Goal: Task Accomplishment & Management: Manage account settings

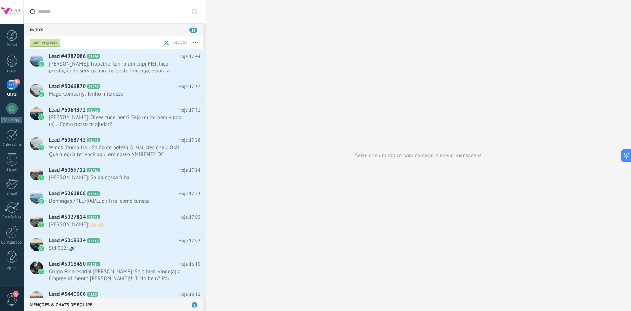
click at [197, 42] on icon "button" at bounding box center [195, 42] width 5 height 1
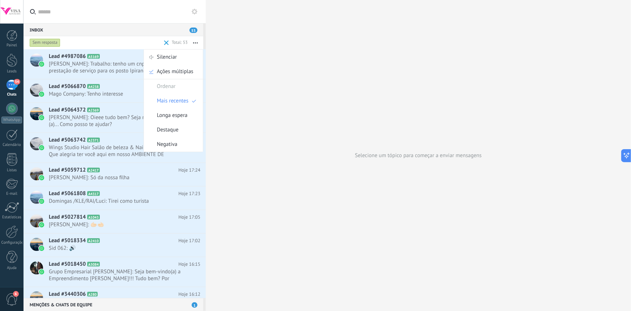
drag, startPoint x: 54, startPoint y: 25, endPoint x: 100, endPoint y: 18, distance: 46.1
click at [55, 25] on div "Inbox 53" at bounding box center [114, 29] width 180 height 13
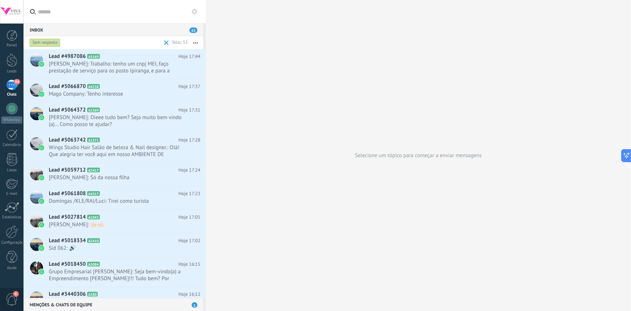
click at [98, 12] on input "text" at bounding box center [119, 11] width 162 height 23
click at [193, 11] on use at bounding box center [195, 12] width 6 height 6
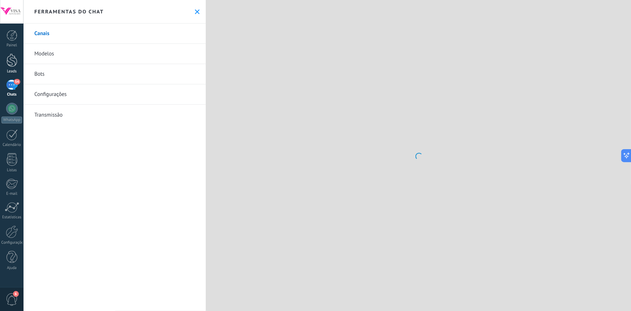
click at [10, 63] on div at bounding box center [12, 60] width 11 height 13
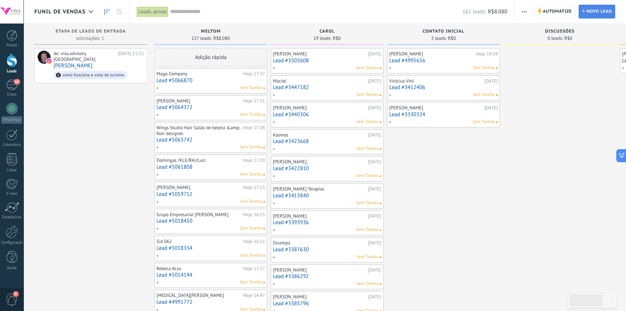
click at [598, 10] on span "Novo lead" at bounding box center [599, 11] width 25 height 13
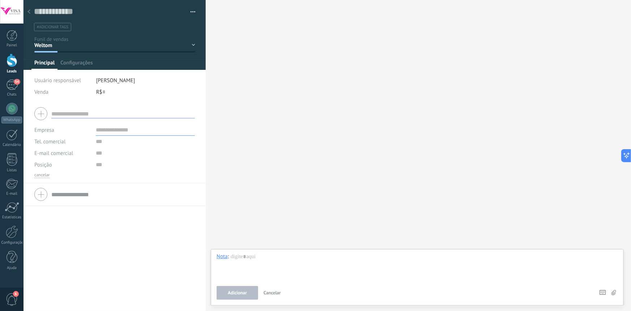
click at [94, 109] on input "text" at bounding box center [123, 113] width 144 height 9
click at [98, 113] on input "text" at bounding box center [123, 113] width 144 height 9
click at [148, 132] on input "text" at bounding box center [145, 130] width 99 height 12
click at [56, 12] on input "text" at bounding box center [109, 11] width 151 height 11
type input "*"
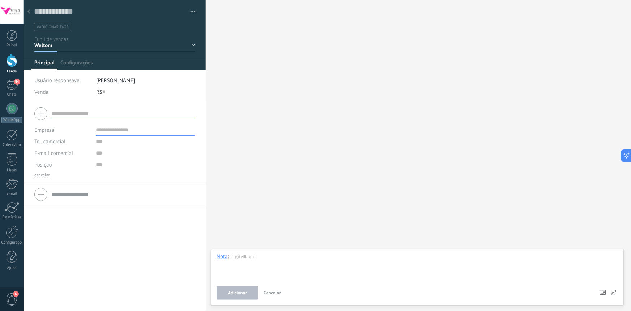
click at [57, 115] on input "text" at bounding box center [123, 113] width 144 height 9
click at [30, 12] on icon at bounding box center [28, 11] width 3 height 4
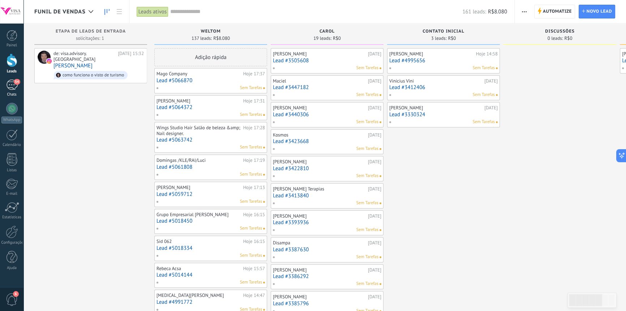
click at [8, 80] on div "54" at bounding box center [12, 85] width 12 height 10
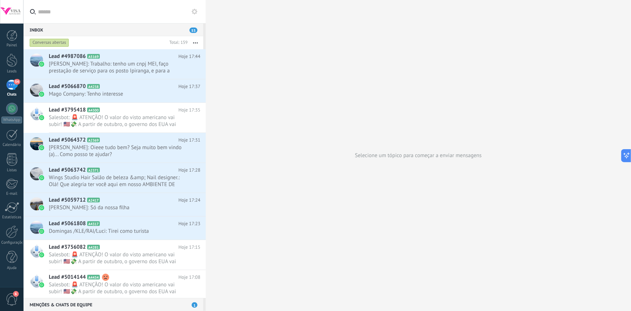
click at [200, 43] on button "button" at bounding box center [196, 42] width 16 height 13
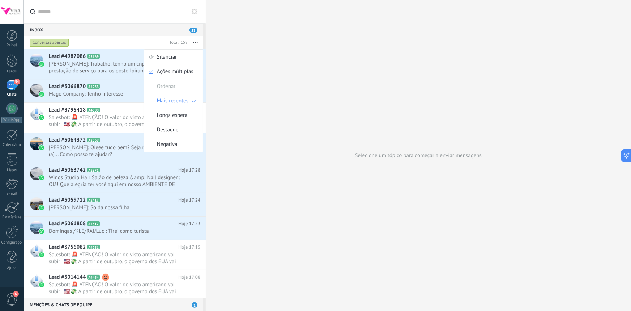
click at [196, 10] on use at bounding box center [195, 12] width 6 height 6
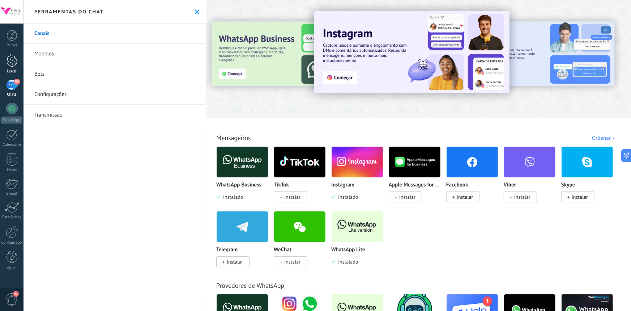
click at [9, 61] on div at bounding box center [12, 60] width 11 height 13
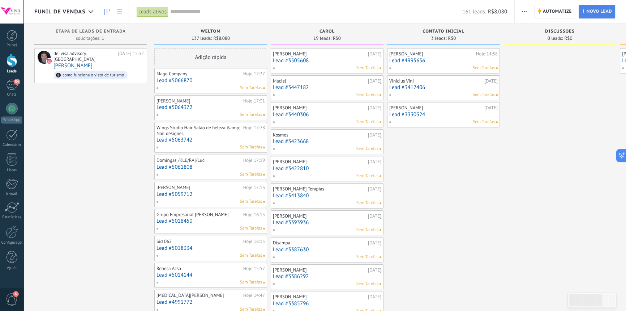
click at [592, 14] on span "Novo lead" at bounding box center [599, 11] width 25 height 13
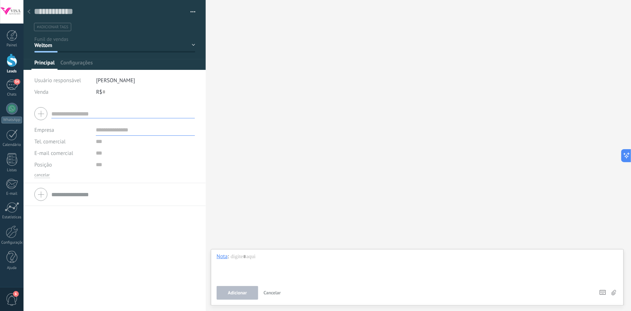
click at [118, 82] on span "[PERSON_NAME]" at bounding box center [115, 80] width 39 height 7
click at [71, 63] on span "Configurações" at bounding box center [76, 64] width 32 height 10
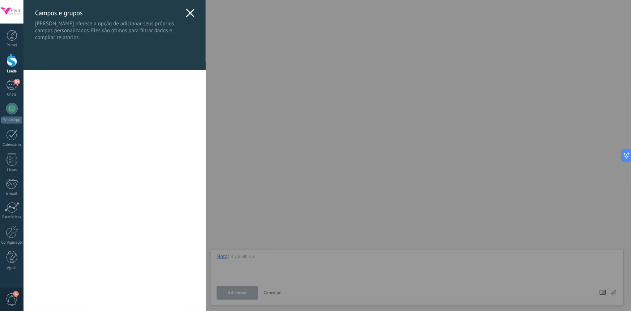
click at [24, 35] on div "[PERSON_NAME] e grupos Kommo oferece a opção de adicionar seus próprios campos …" at bounding box center [328, 155] width 608 height 311
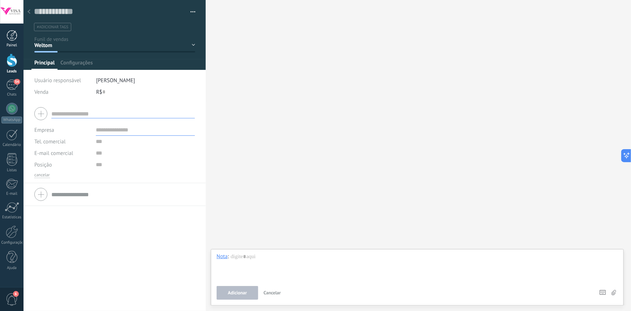
click at [9, 36] on div at bounding box center [12, 35] width 11 height 11
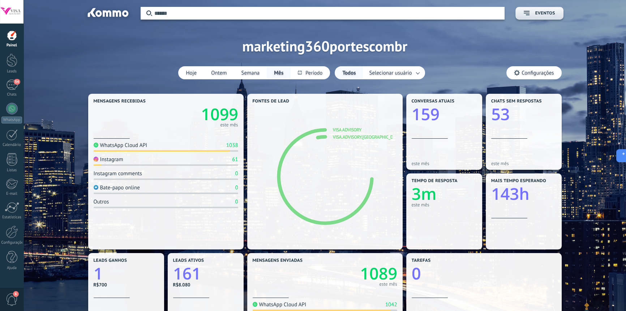
drag, startPoint x: 591, startPoint y: 191, endPoint x: 606, endPoint y: 226, distance: 38.4
click at [606, 226] on div "Mensagens recebidas 1099 este mês WhatsApp Cloud API 1038 Instagram 61 Instagra…" at bounding box center [324, 291] width 581 height 398
click at [11, 85] on div "54" at bounding box center [12, 85] width 12 height 10
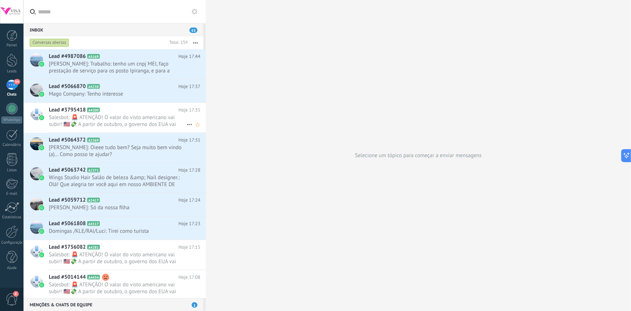
click at [125, 118] on span "Salesbot: 🚨 ATENÇÃO! O valor do visto americano vai subir! 🇺🇸💸 A partir de outu…" at bounding box center [118, 121] width 138 height 14
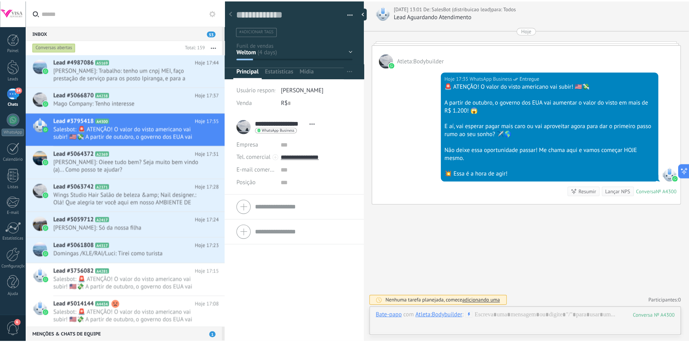
scroll to position [218, 0]
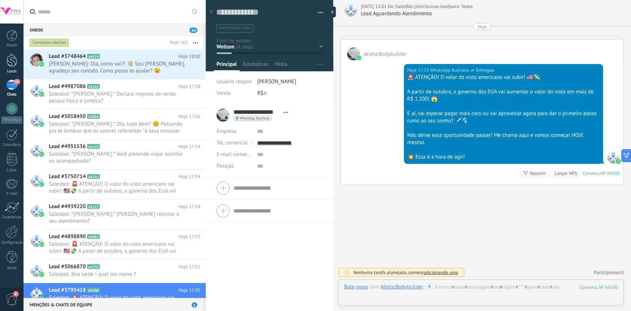
click at [10, 62] on div at bounding box center [12, 60] width 11 height 13
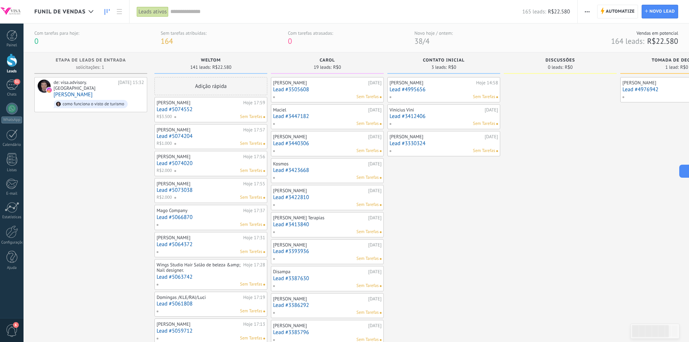
click at [631, 41] on link "R$22.580" at bounding box center [662, 41] width 31 height 10
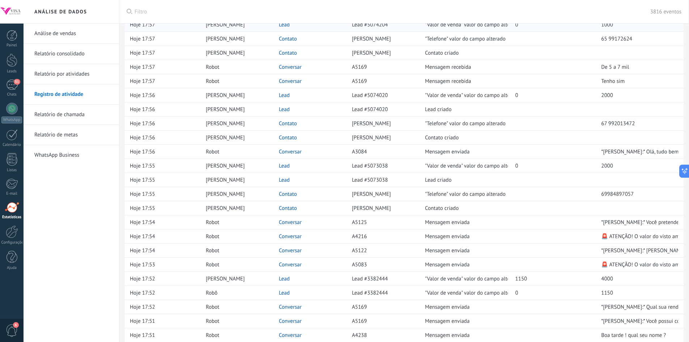
scroll to position [136, 0]
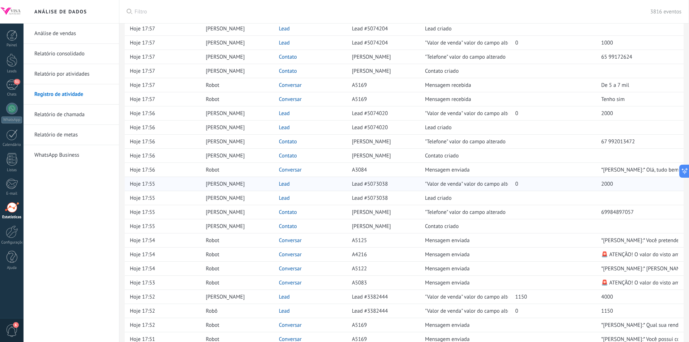
click at [532, 183] on div "0" at bounding box center [554, 183] width 78 height 7
click at [181, 188] on div "Hoje 17:55" at bounding box center [164, 184] width 69 height 14
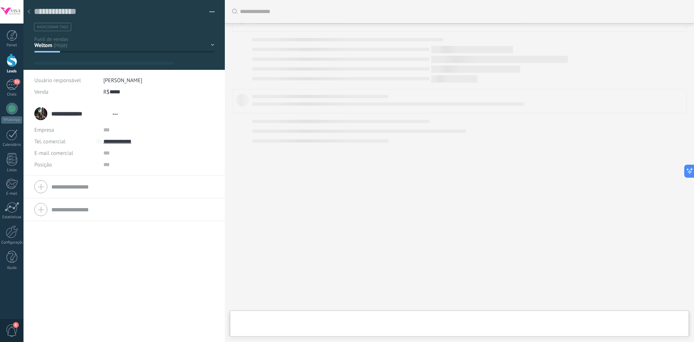
type textarea "**********"
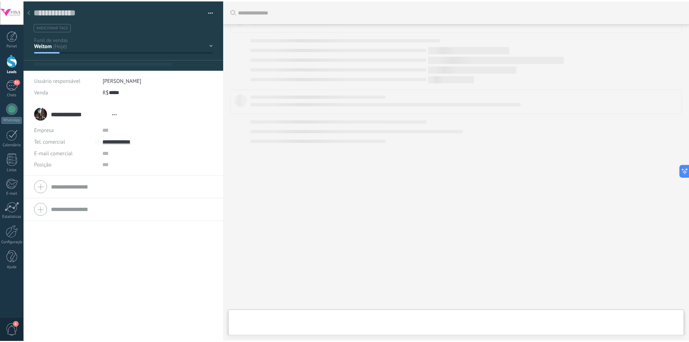
scroll to position [11, 0]
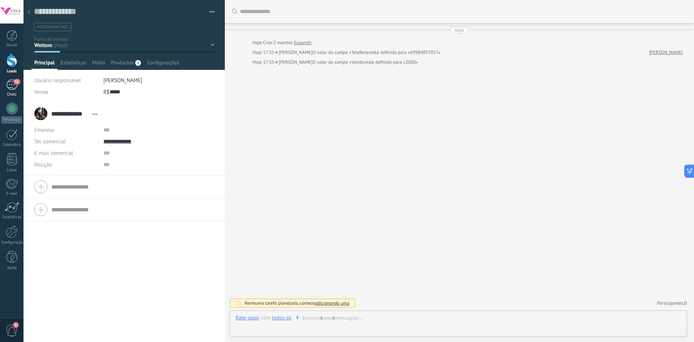
click at [13, 85] on div "51" at bounding box center [12, 85] width 12 height 10
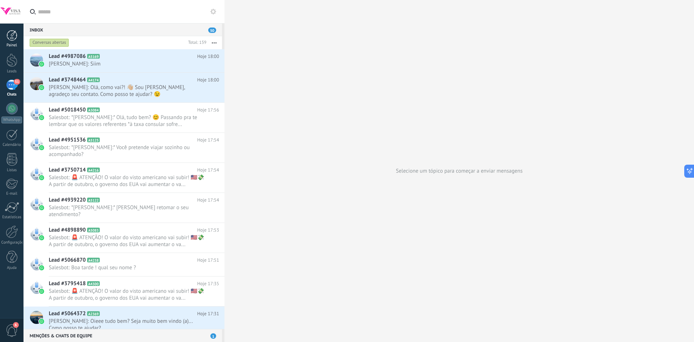
click at [14, 41] on link "Painel" at bounding box center [12, 39] width 24 height 18
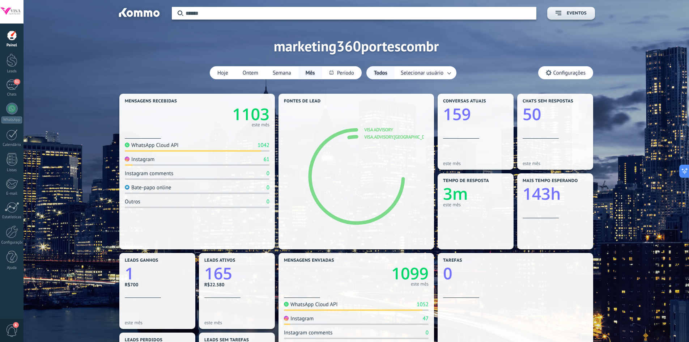
click at [311, 71] on button "Mês" at bounding box center [310, 73] width 24 height 12
click at [345, 71] on button at bounding box center [341, 73] width 39 height 12
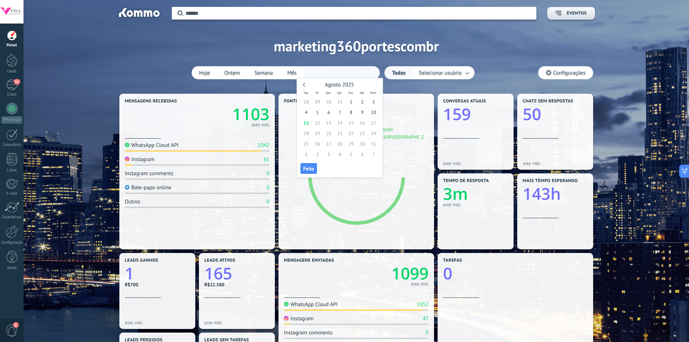
click at [307, 86] on div "Agosto 2025" at bounding box center [340, 85] width 78 height 7
click at [306, 85] on link at bounding box center [305, 84] width 4 height 4
click at [377, 101] on span "1" at bounding box center [373, 102] width 11 height 10
type input "**********"
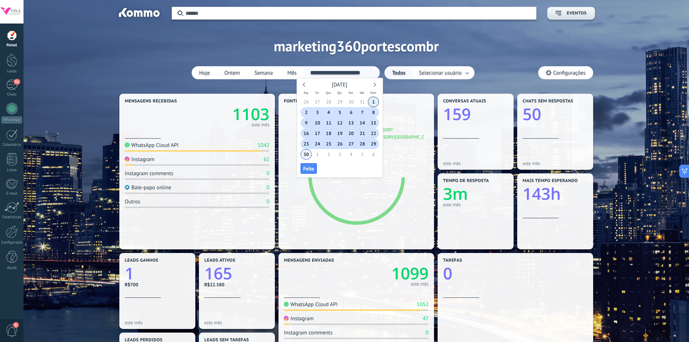
click at [307, 153] on span "30" at bounding box center [306, 154] width 11 height 10
click at [311, 168] on span "Feito" at bounding box center [308, 168] width 11 height 5
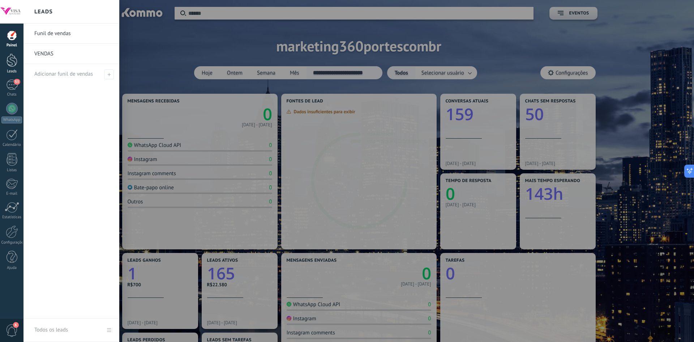
click at [16, 65] on div at bounding box center [12, 60] width 11 height 13
